Goal: Navigation & Orientation: Find specific page/section

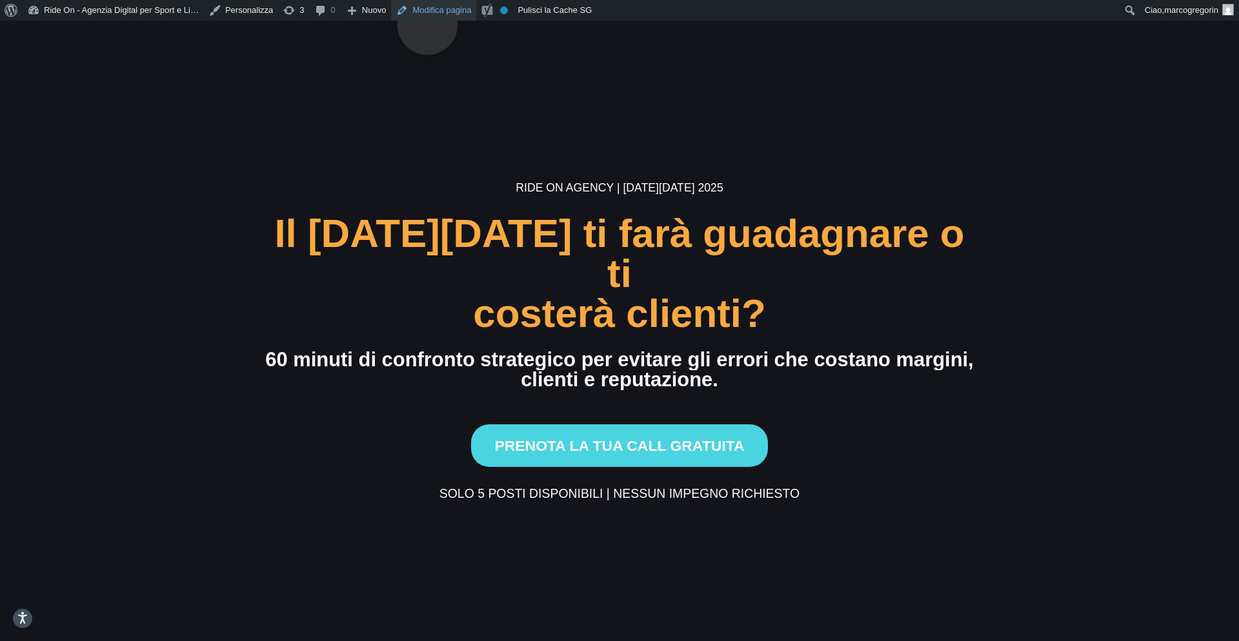
click at [432, 5] on link "Modifica pagina" at bounding box center [433, 10] width 85 height 21
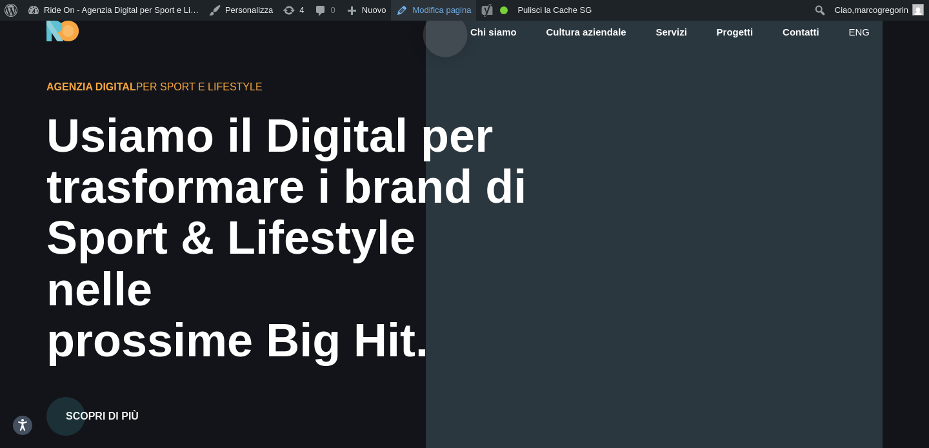
click at [445, 14] on link "Modifica pagina" at bounding box center [433, 10] width 85 height 21
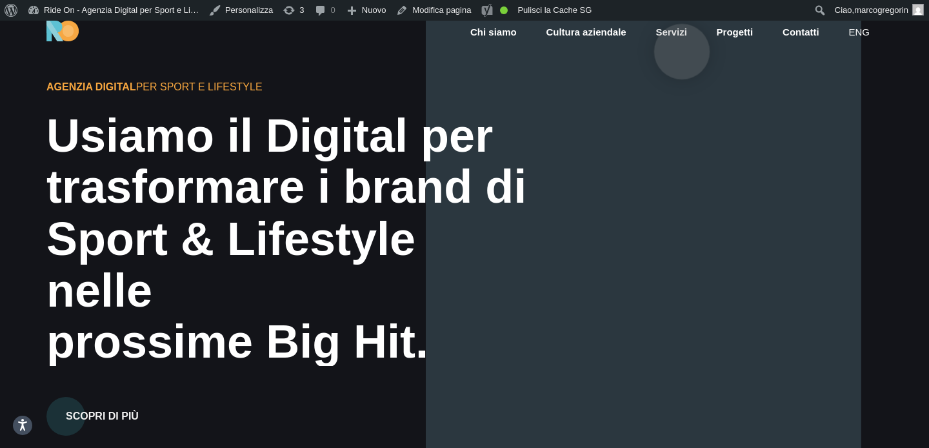
click at [681, 31] on link "Servizi" at bounding box center [671, 32] width 34 height 15
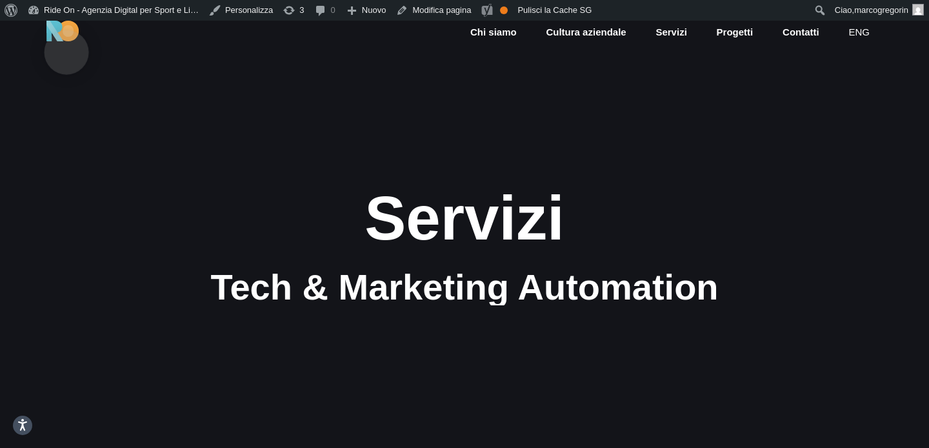
click at [66, 32] on img at bounding box center [62, 31] width 32 height 21
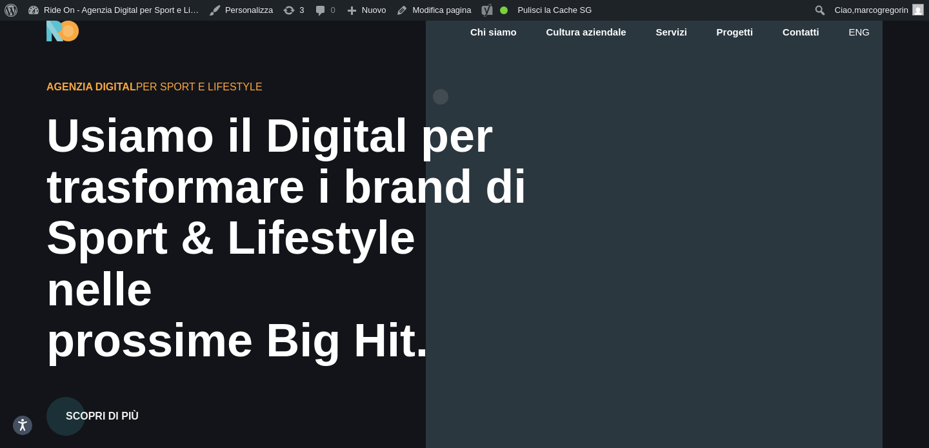
click at [441, 76] on div at bounding box center [654, 245] width 457 height 448
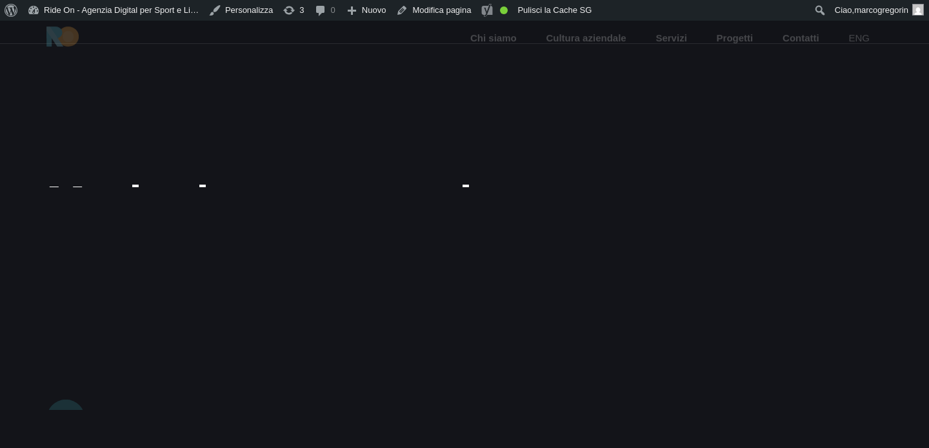
scroll to position [19, 0]
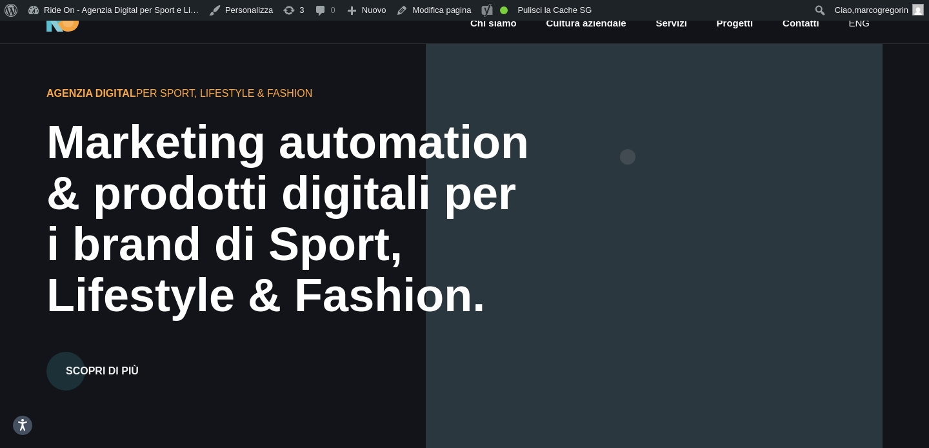
click at [628, 136] on div at bounding box center [654, 225] width 457 height 448
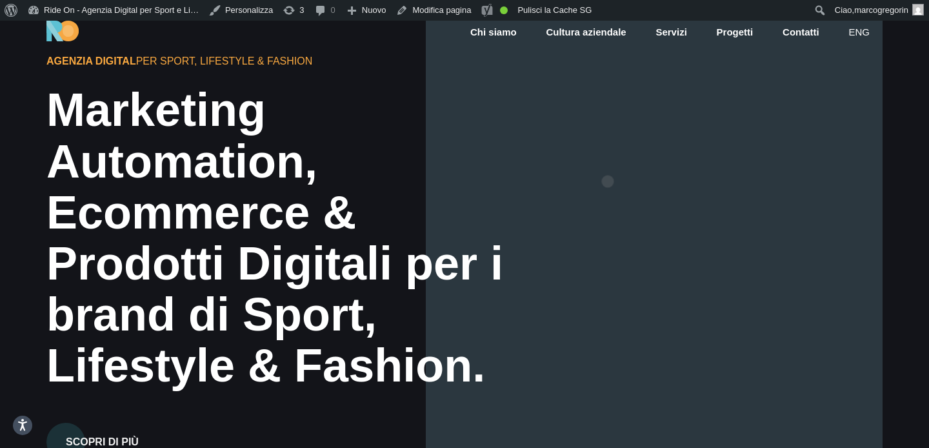
click at [608, 161] on div at bounding box center [654, 245] width 457 height 448
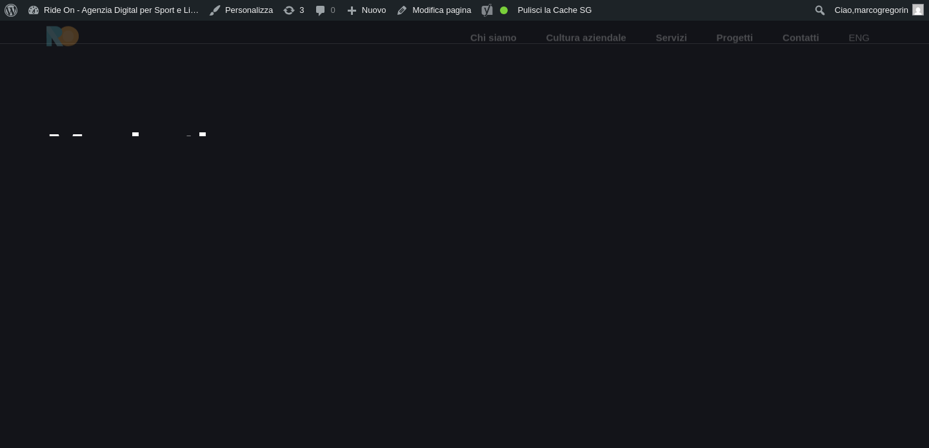
scroll to position [19, 0]
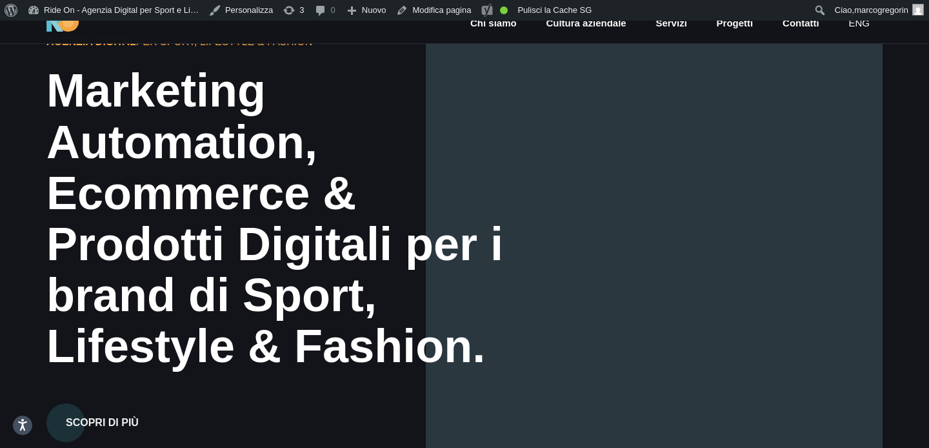
click at [608, 161] on div at bounding box center [654, 225] width 457 height 448
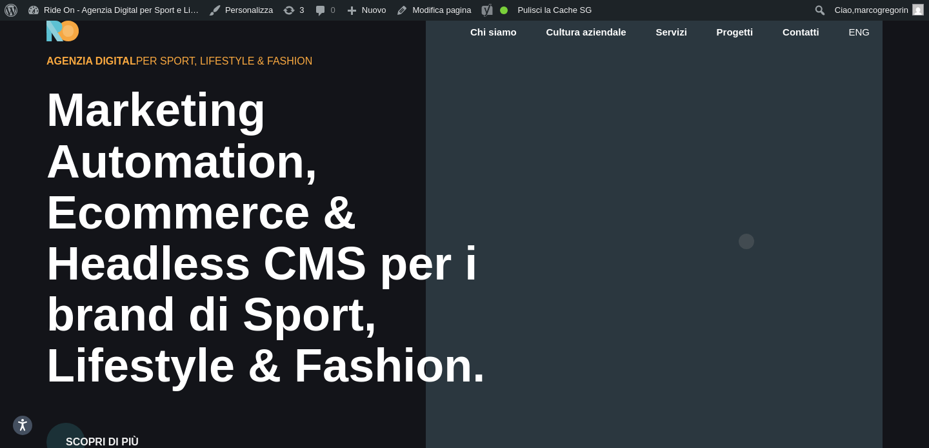
click at [747, 221] on div at bounding box center [654, 245] width 457 height 448
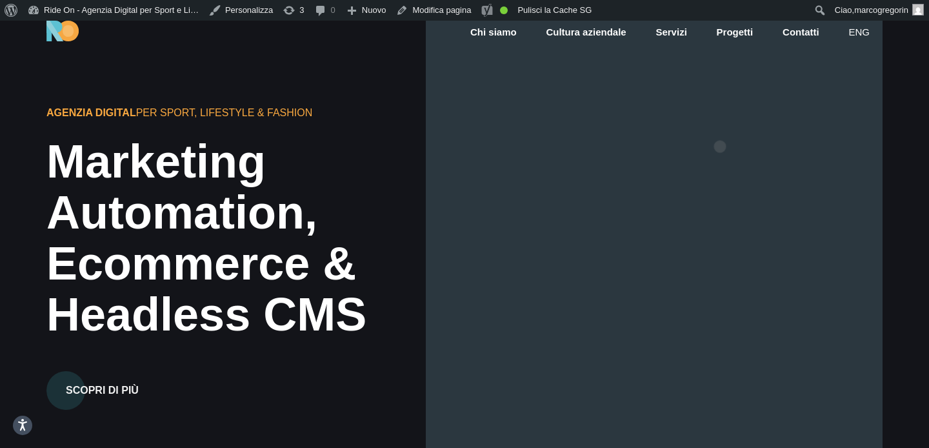
click at [720, 126] on div at bounding box center [654, 245] width 457 height 448
click at [787, 126] on div at bounding box center [654, 245] width 457 height 448
click at [768, 115] on div at bounding box center [654, 245] width 457 height 448
click at [769, 117] on div at bounding box center [654, 245] width 457 height 448
click at [717, 150] on div at bounding box center [654, 245] width 457 height 448
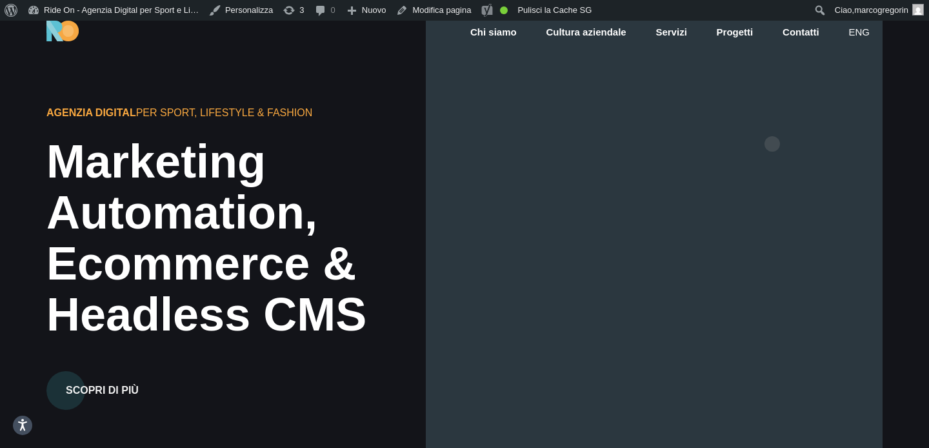
click at [772, 123] on div at bounding box center [654, 245] width 457 height 448
click at [766, 128] on div at bounding box center [654, 245] width 457 height 448
click at [783, 156] on div at bounding box center [654, 245] width 457 height 448
click at [783, 158] on div at bounding box center [654, 245] width 457 height 448
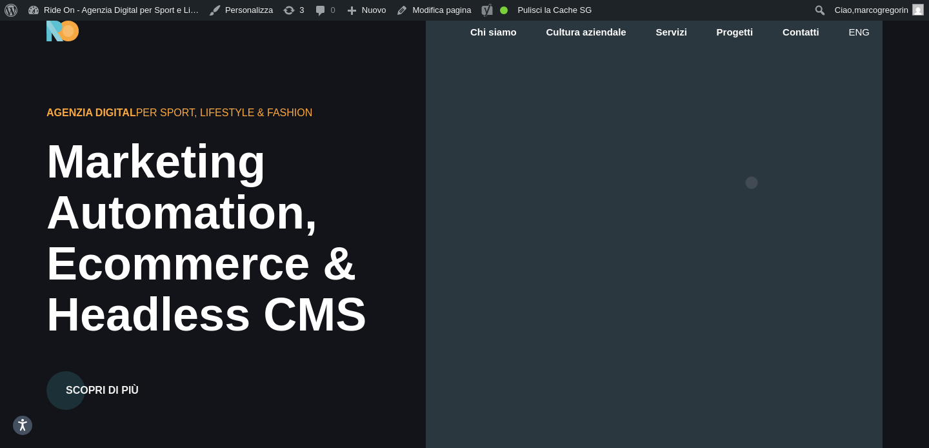
click at [752, 162] on div at bounding box center [654, 245] width 457 height 448
click at [783, 159] on div at bounding box center [654, 245] width 457 height 448
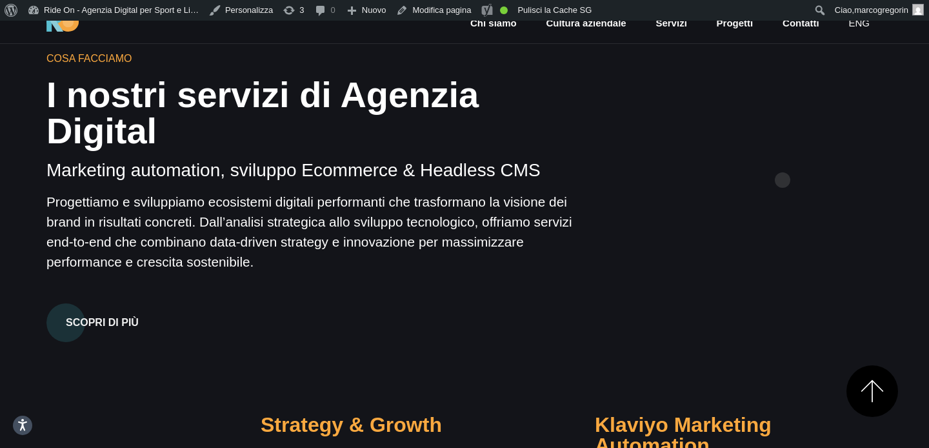
scroll to position [872, 0]
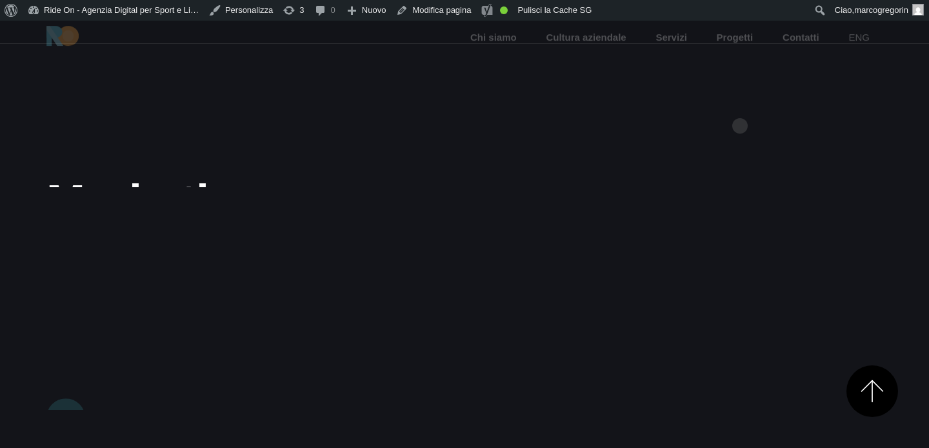
scroll to position [872, 0]
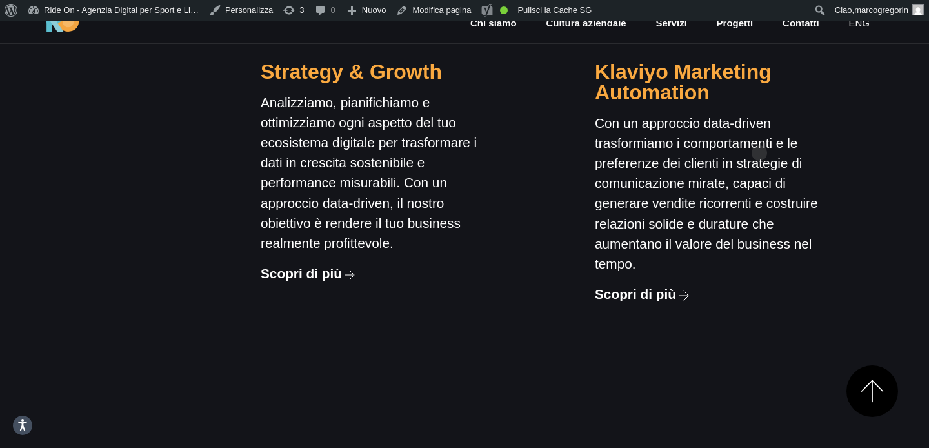
scroll to position [1229, 0]
